Goal: Book appointment/travel/reservation

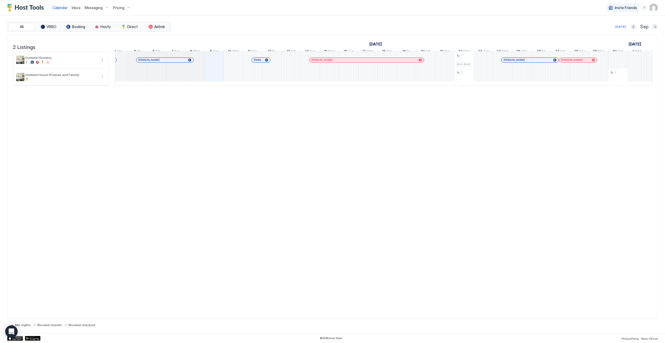
click at [63, 8] on span "Calendar" at bounding box center [60, 7] width 15 height 4
click at [35, 64] on div at bounding box center [61, 62] width 72 height 3
click at [103, 63] on button "More options" at bounding box center [102, 60] width 6 height 6
click at [102, 63] on div at bounding box center [332, 171] width 665 height 343
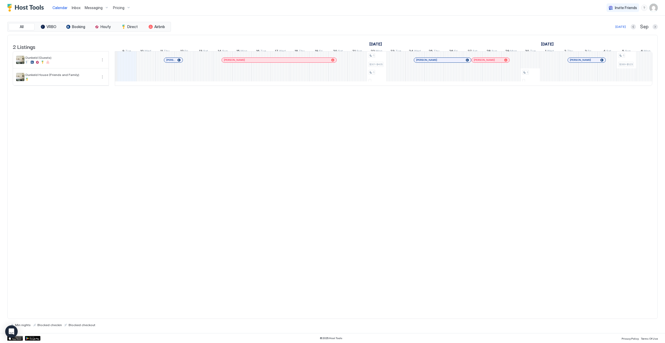
scroll to position [0, 331]
click at [336, 82] on div "1 - 1 - 1 $389-$523 1 $405-$545 1 - 1 $440-$591 1 - 1 $445-$599 1 - 1 $434-$584…" at bounding box center [423, 68] width 1308 height 34
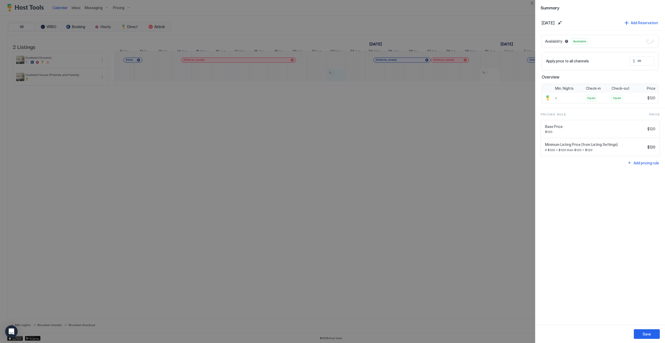
click at [376, 171] on div at bounding box center [332, 171] width 665 height 343
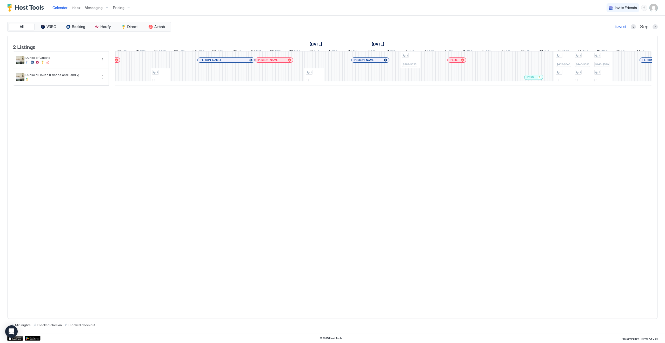
scroll to position [0, 522]
